Goal: Information Seeking & Learning: Learn about a topic

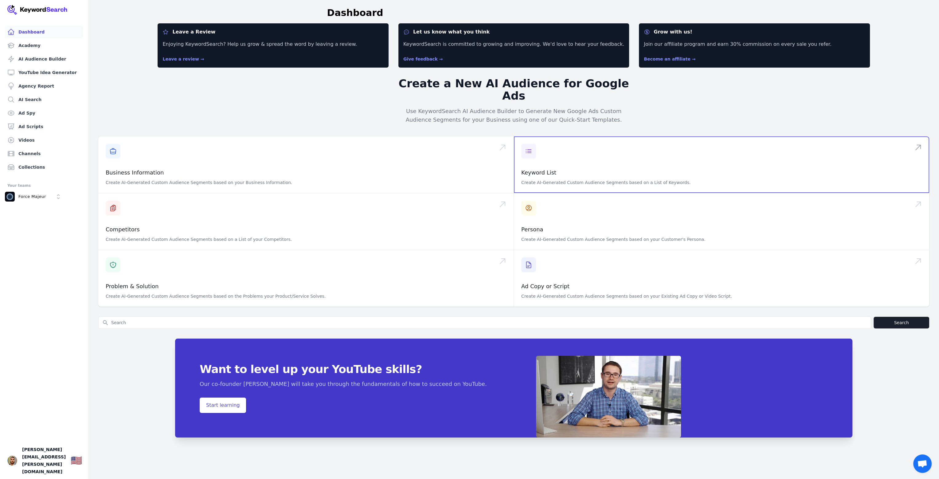
click at [587, 154] on span at bounding box center [721, 164] width 415 height 57
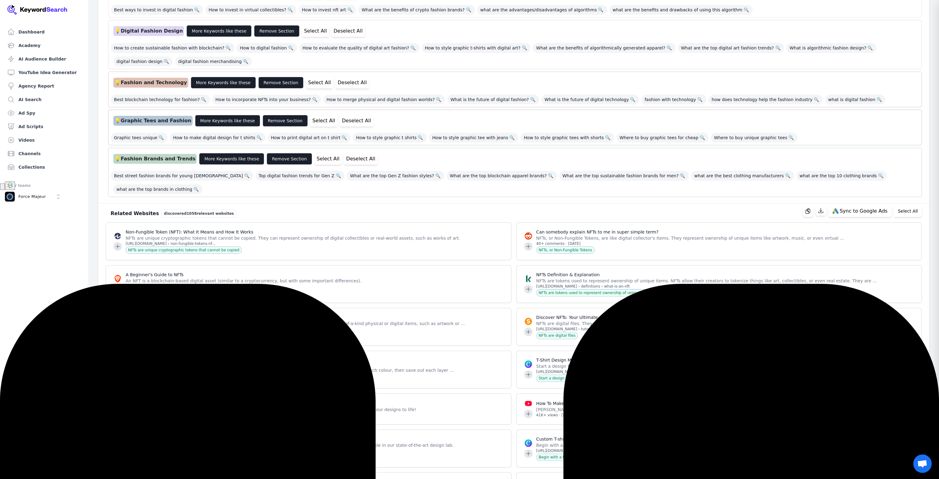
scroll to position [287, 0]
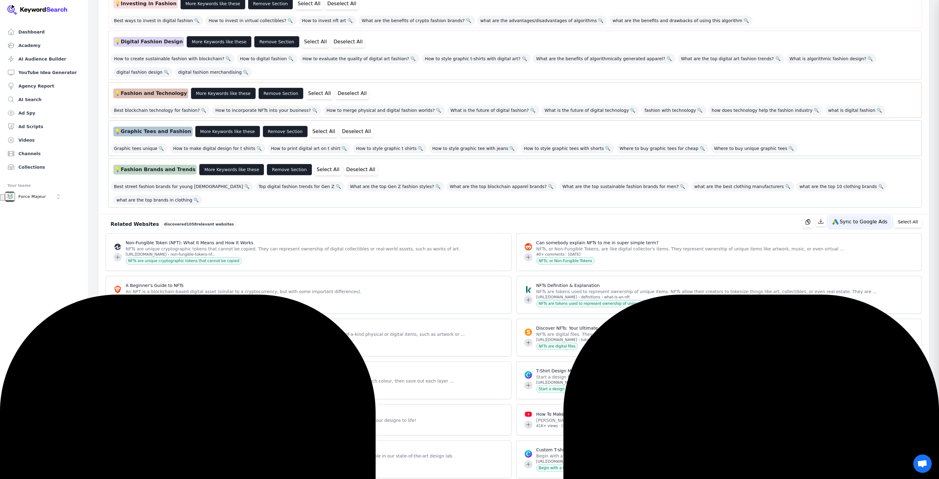
click at [857, 219] on span "Sync to Google Ads" at bounding box center [864, 221] width 48 height 5
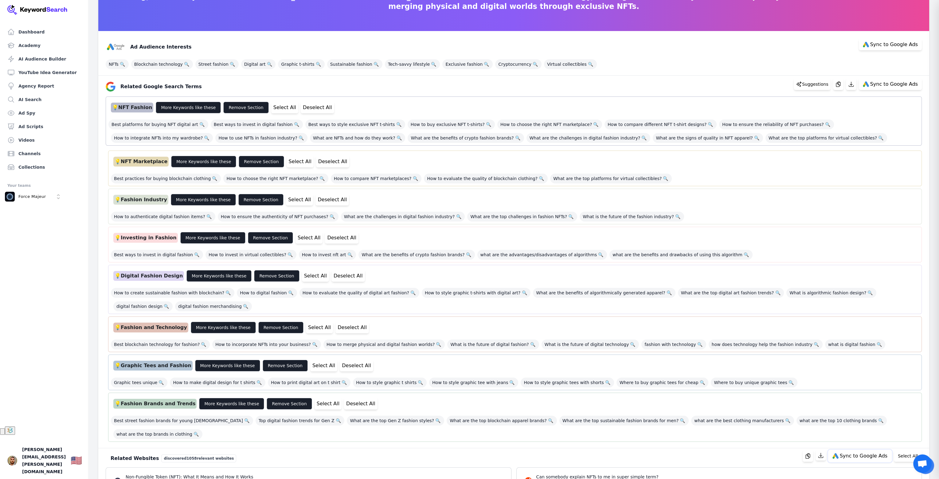
scroll to position [41, 0]
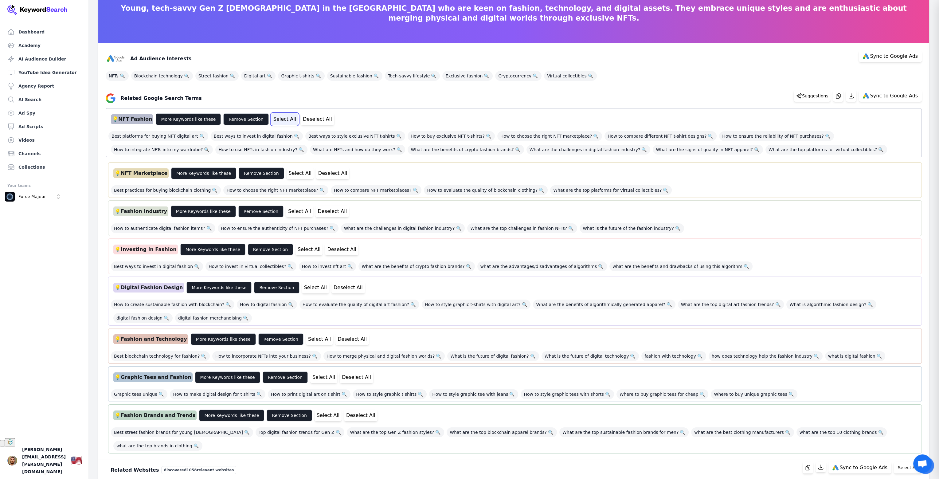
click at [279, 121] on button "Select All" at bounding box center [284, 119] width 27 height 12
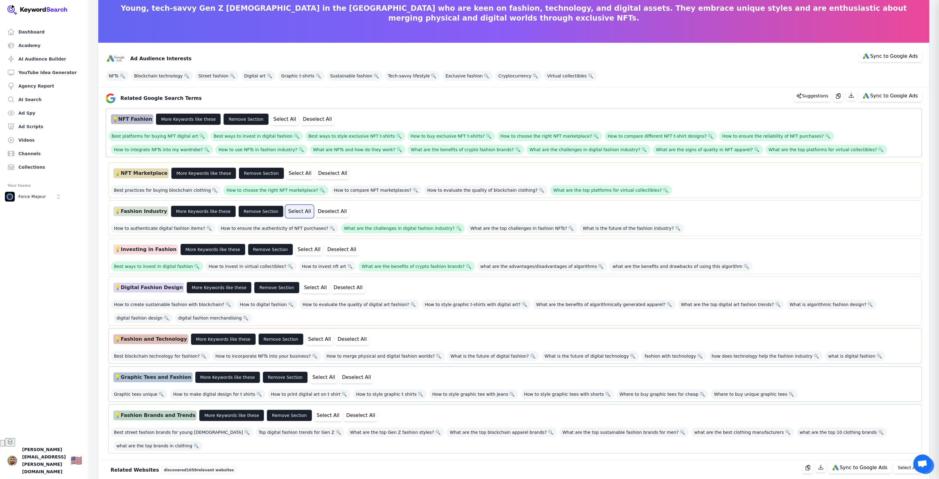
click at [286, 210] on button "Select All" at bounding box center [299, 211] width 27 height 12
click at [306, 288] on button "Select All" at bounding box center [315, 288] width 27 height 12
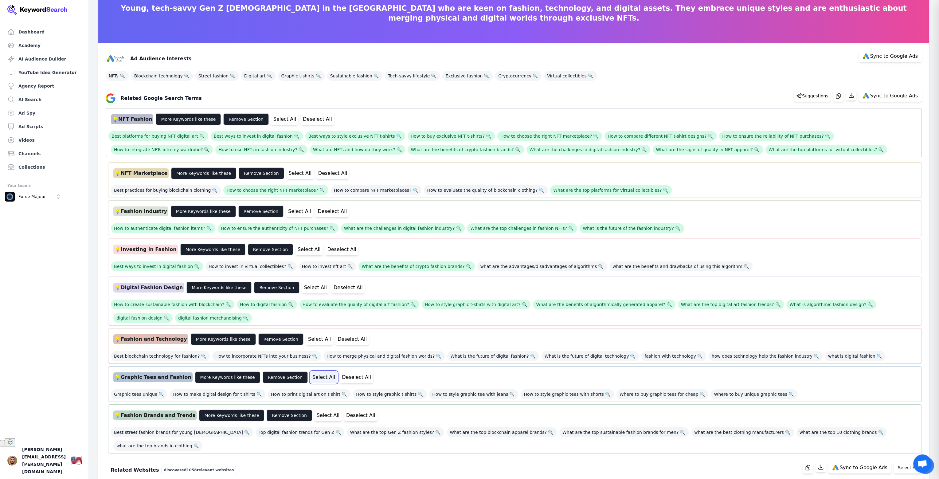
click at [310, 372] on button "Select All" at bounding box center [323, 377] width 27 height 12
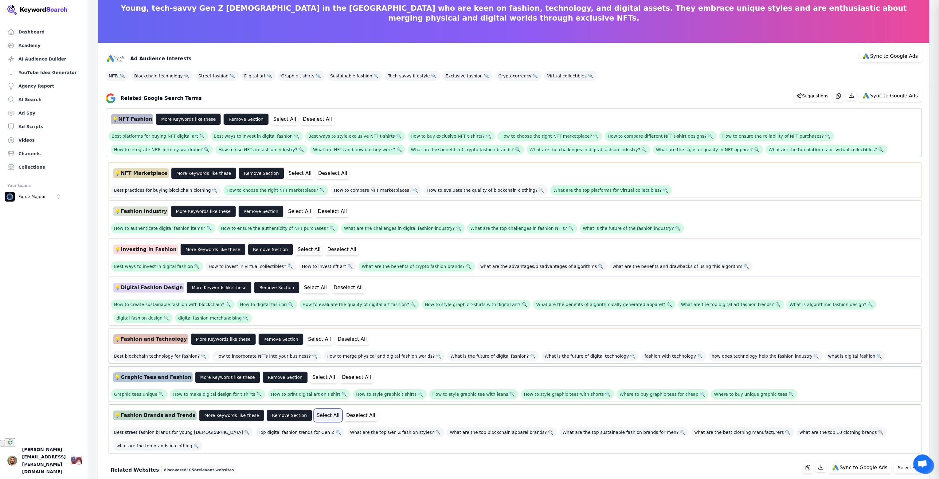
click at [315, 415] on button "Select All" at bounding box center [328, 415] width 27 height 12
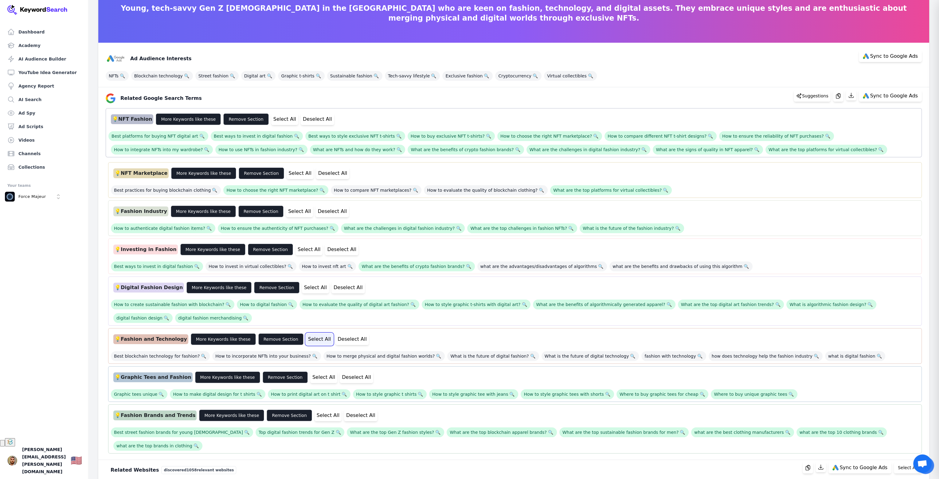
click at [306, 341] on button "Select All" at bounding box center [319, 339] width 27 height 12
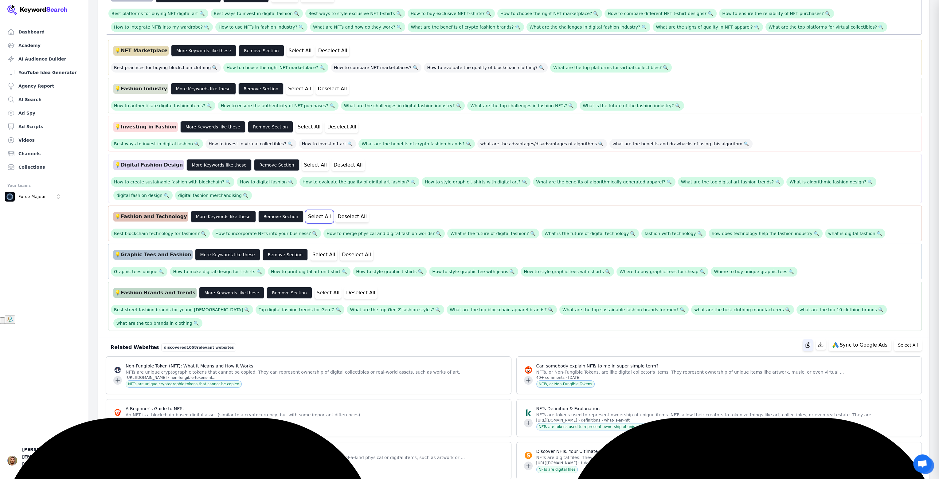
scroll to position [164, 0]
click at [862, 342] on span "Sync to Google Ads" at bounding box center [864, 344] width 48 height 5
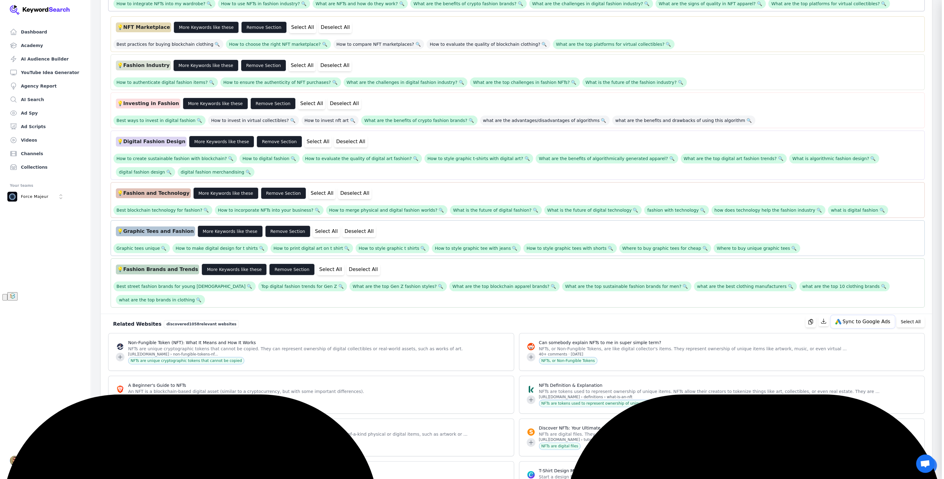
scroll to position [123, 0]
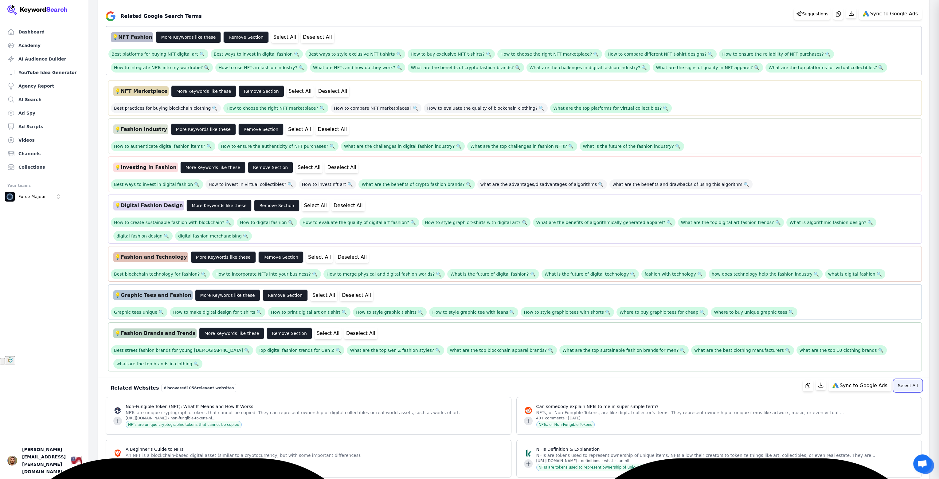
click at [908, 380] on button "Select All" at bounding box center [908, 386] width 28 height 12
click at [851, 383] on span "Sync to Google Ads" at bounding box center [858, 385] width 48 height 5
select select "relatedWebsites"
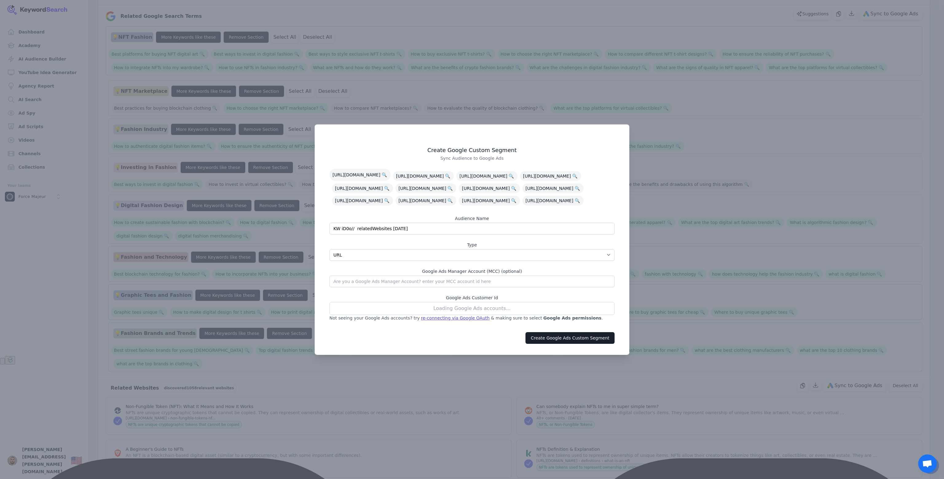
drag, startPoint x: 417, startPoint y: 229, endPoint x: 290, endPoint y: 224, distance: 127.9
click at [290, 224] on div "​ Create Google Custom Segment Sync Audience to Google Ads https://www.investop…" at bounding box center [472, 239] width 944 height 479
type input "NFT t-shirt"
click at [440, 251] on select "App Interests / Affinity Google Search Intent URL" at bounding box center [471, 255] width 285 height 12
click at [382, 260] on select "App Interests / Affinity Google Search Intent URL" at bounding box center [471, 255] width 285 height 12
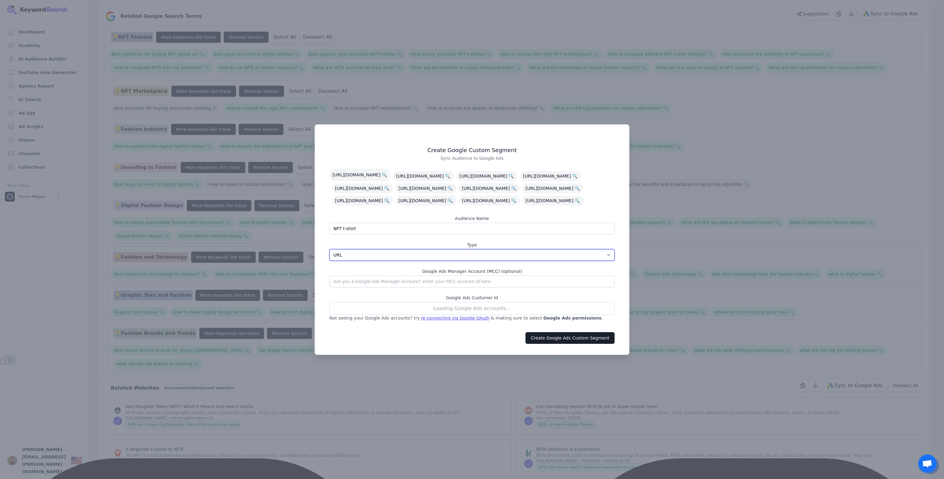
select select "interestsOrPurchaseIntentions"
click at [329, 249] on select "App Interests / Affinity Google Search Intent URL" at bounding box center [471, 255] width 285 height 12
click at [384, 260] on select "App Interests / Affinity Google Search Intent URL" at bounding box center [471, 255] width 285 height 12
click at [329, 249] on select "App Interests / Affinity Google Search Intent URL" at bounding box center [471, 255] width 285 height 12
click at [379, 282] on input "text" at bounding box center [471, 282] width 285 height 12
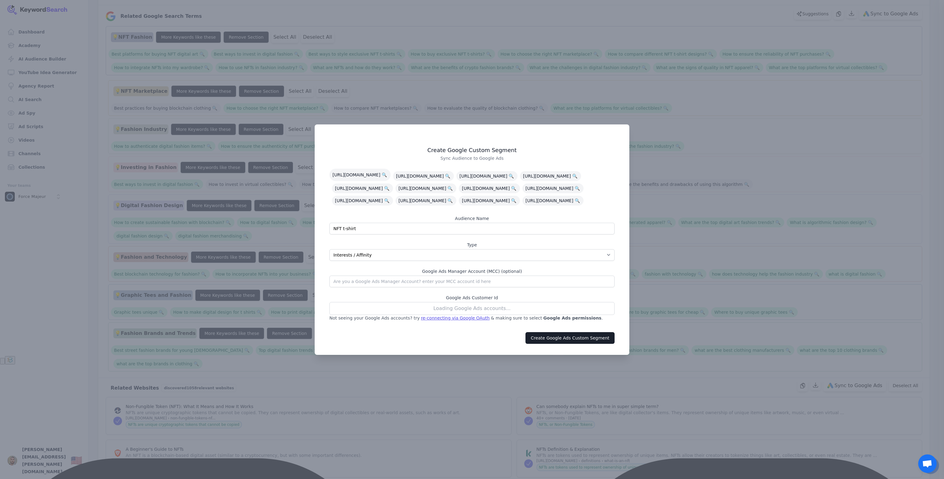
click at [473, 306] on div "Loading Google Ads accounts..." at bounding box center [471, 308] width 285 height 13
click at [450, 318] on div "re-connecting via Google OAuth" at bounding box center [455, 318] width 69 height 6
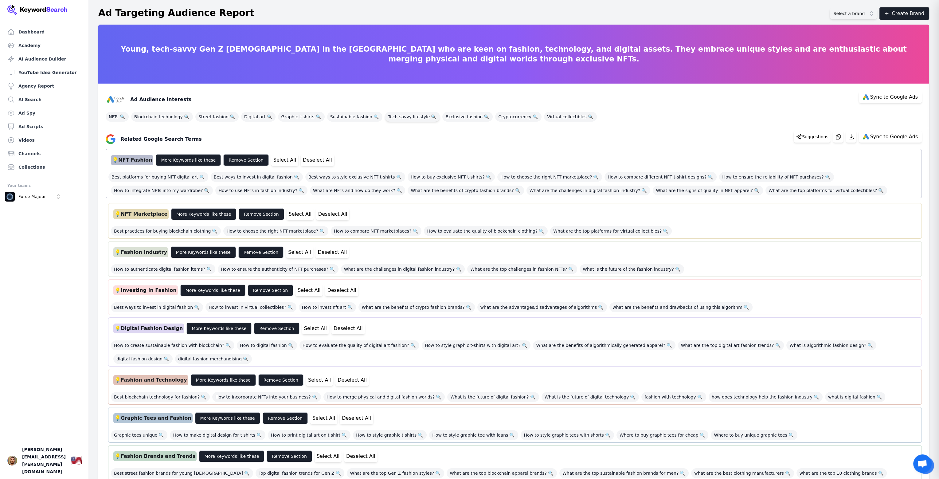
click at [388, 117] on span "Tech-savvy lifestyle 🔍" at bounding box center [412, 117] width 55 height 10
click at [115, 114] on span "NFTs 🔍" at bounding box center [117, 117] width 23 height 10
click at [201, 114] on span "Street fashion 🔍" at bounding box center [216, 117] width 43 height 10
click at [166, 115] on span "Blockchain technology 🔍" at bounding box center [162, 117] width 62 height 10
click at [242, 114] on span "Digital art 🔍" at bounding box center [258, 117] width 35 height 10
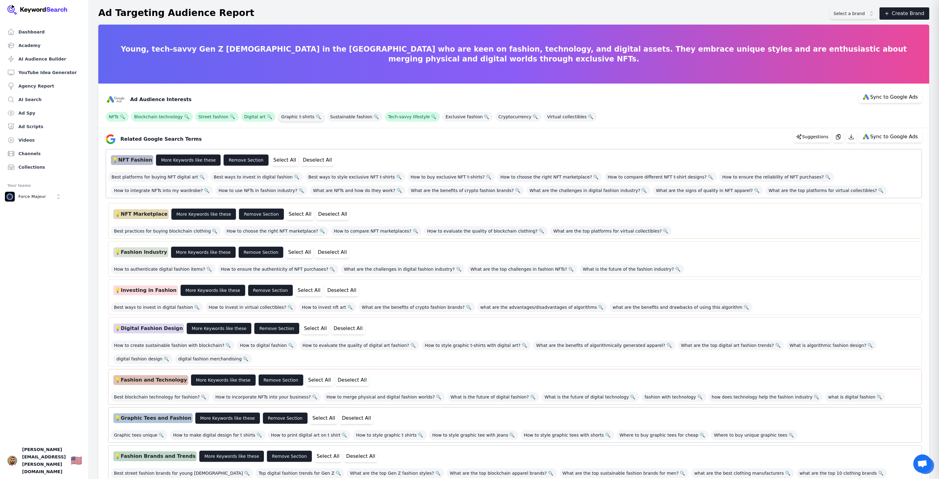
click at [302, 120] on span "Graphic t-shirts 🔍" at bounding box center [301, 117] width 46 height 10
click at [353, 117] on span "Sustainable fashion 🔍" at bounding box center [354, 117] width 55 height 10
click at [372, 117] on span "🔍" at bounding box center [376, 116] width 8 height 9
click at [49, 198] on div "Open organization switcher" at bounding box center [51, 196] width 5 height 5
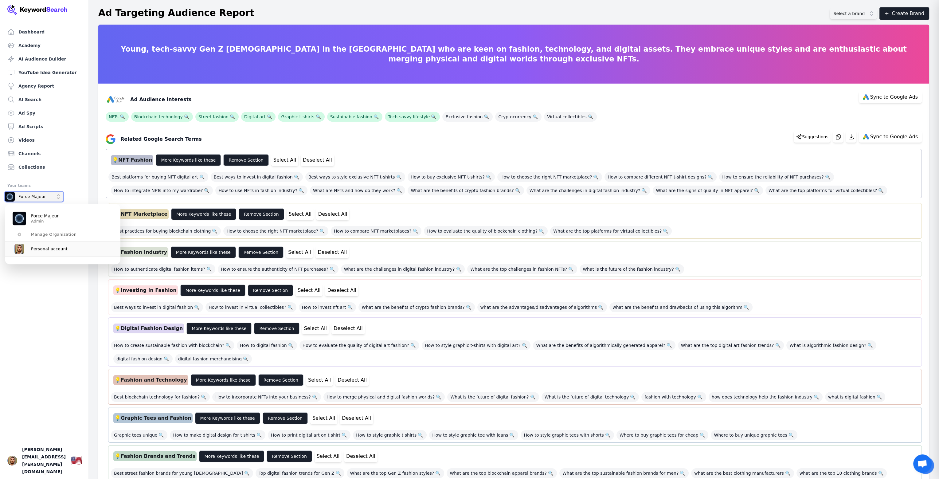
click at [49, 198] on div "Close organization switcher" at bounding box center [51, 196] width 5 height 5
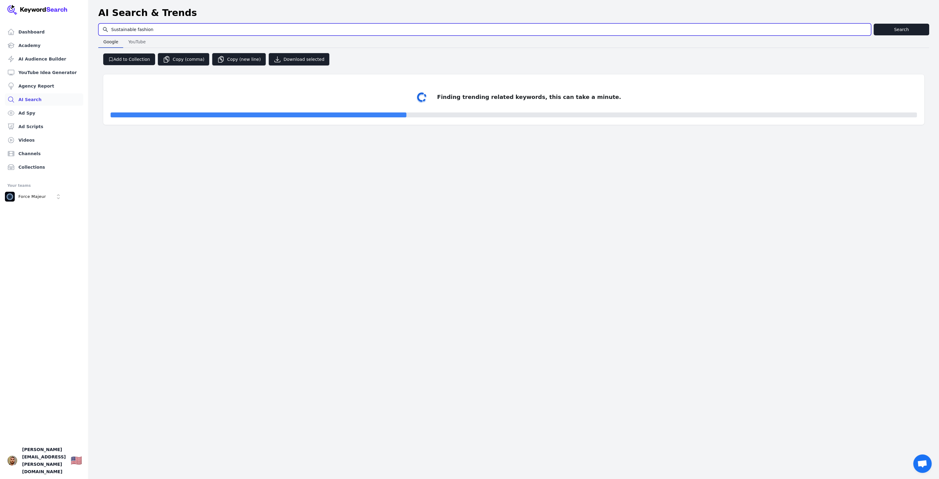
click at [866, 28] on input "Sustainable fashion" at bounding box center [485, 30] width 772 height 12
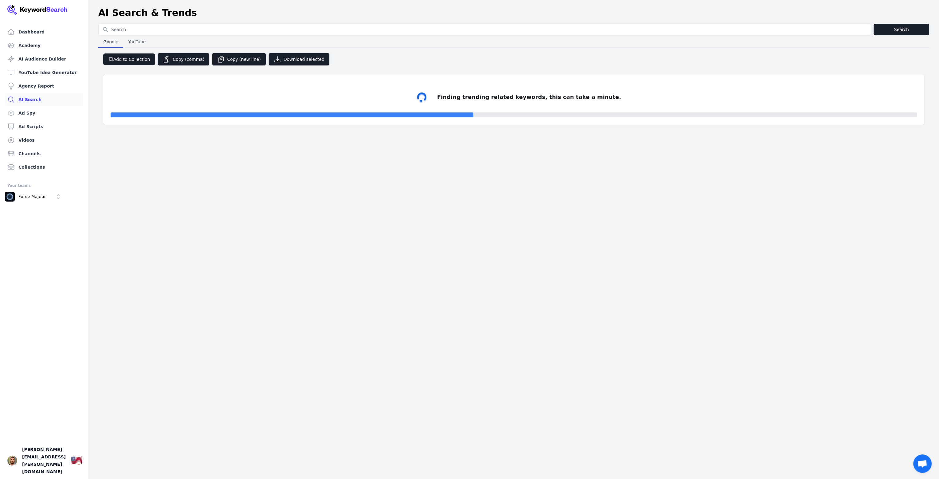
click at [52, 94] on link "AI Search" at bounding box center [44, 99] width 78 height 12
type input "Sustainable fashion"
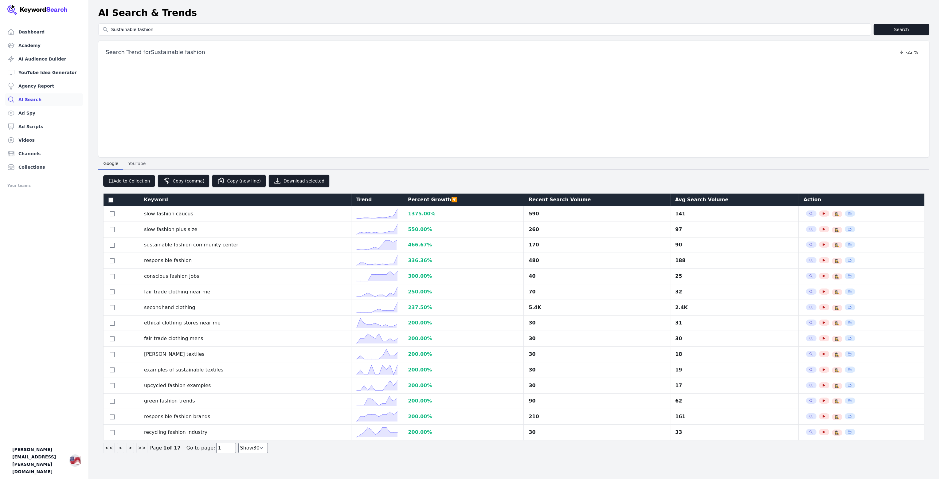
select select "50"
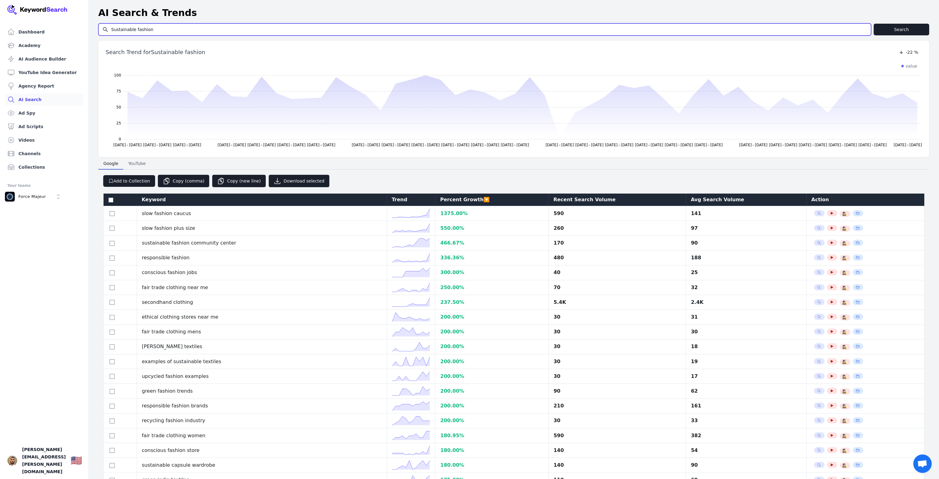
drag, startPoint x: 153, startPoint y: 29, endPoint x: 85, endPoint y: 26, distance: 67.9
click at [85, 27] on div "Dashboard Academy AI Audience Builder YouTube Idea Generator Agency Report AI S…" at bounding box center [469, 482] width 939 height 964
type input "young men fashion"
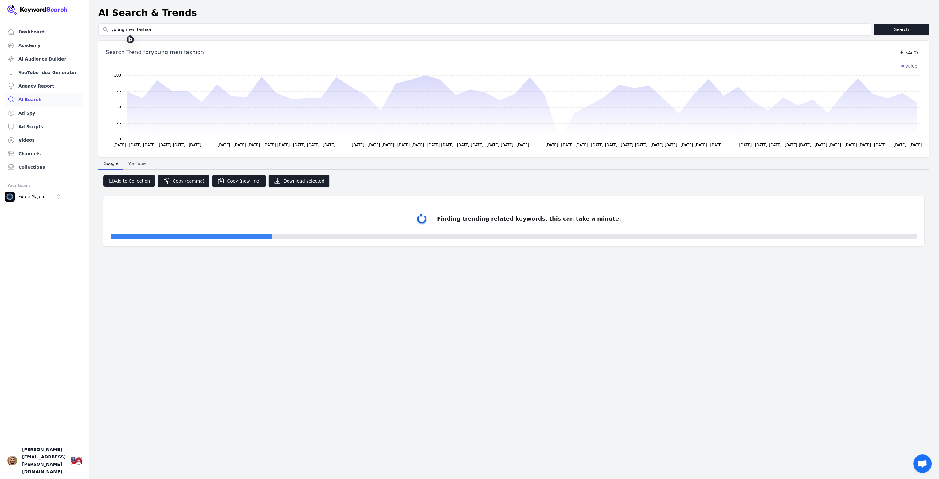
select select "50"
